Goal: Information Seeking & Learning: Check status

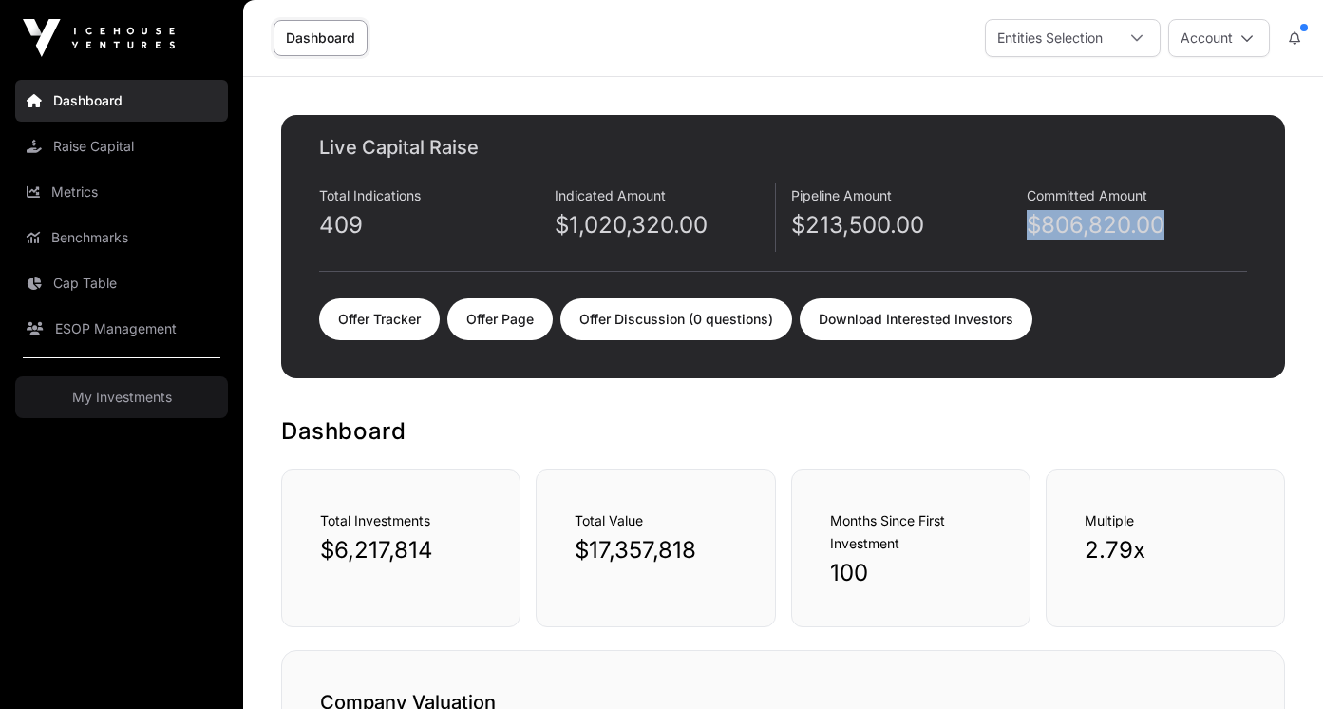
drag, startPoint x: 1168, startPoint y: 229, endPoint x: 1019, endPoint y: 236, distance: 149.3
click at [1019, 236] on div "Total Indications 409 Indicated Amount $1,020,320.00 Pipeline Amount $213,500.0…" at bounding box center [783, 227] width 928 height 88
copy p "$806,820.00"
